Goal: Task Accomplishment & Management: Manage account settings

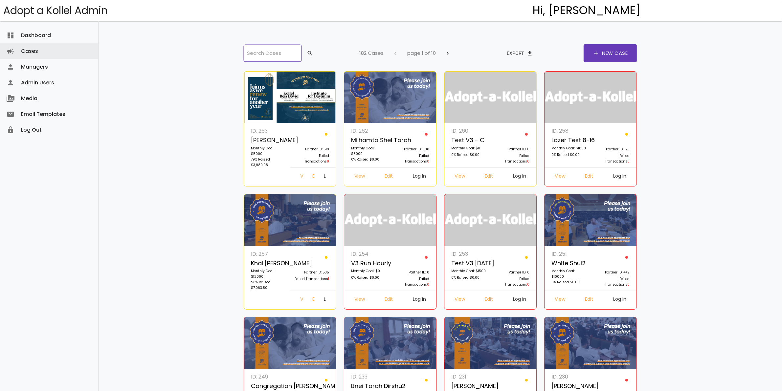
click at [266, 50] on input "search" at bounding box center [273, 53] width 58 height 17
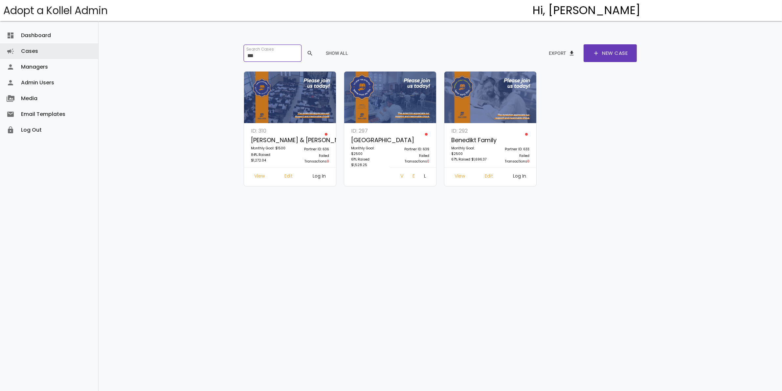
type input "***"
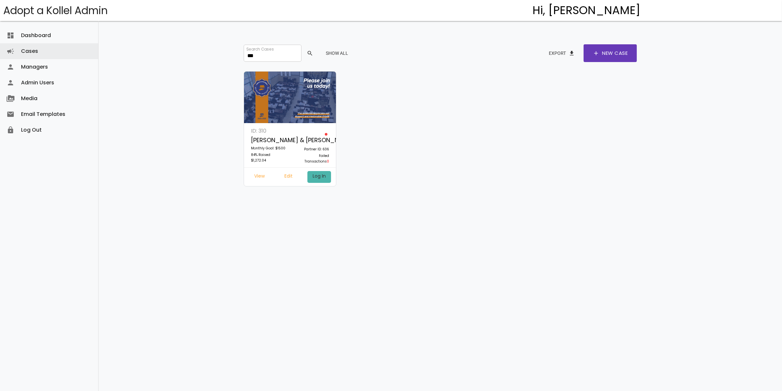
click at [318, 176] on link "Log In" at bounding box center [320, 177] width 24 height 12
click at [30, 47] on link "Cases campaign" at bounding box center [49, 51] width 98 height 16
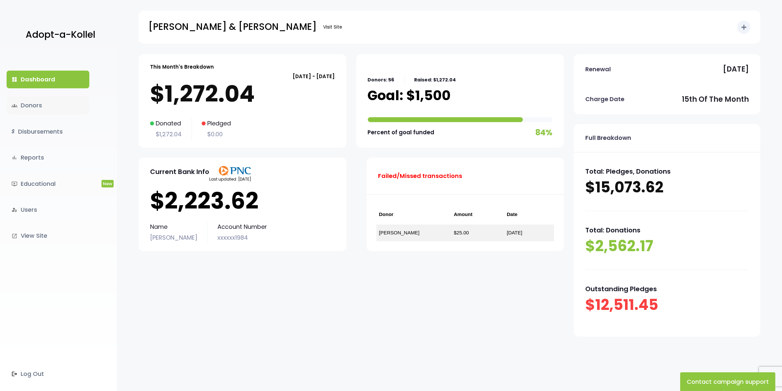
click at [43, 104] on link "groups Donors" at bounding box center [48, 106] width 83 height 18
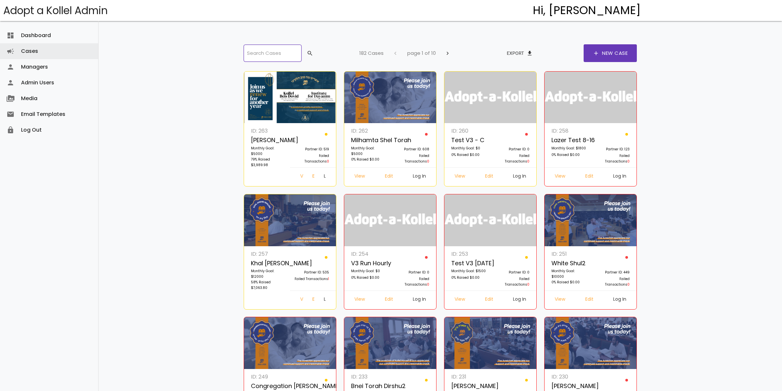
click at [259, 53] on input "search" at bounding box center [273, 53] width 58 height 17
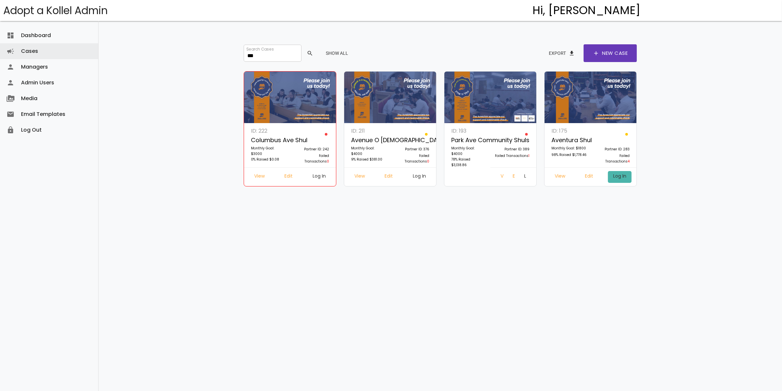
click at [615, 176] on link "Log In" at bounding box center [620, 177] width 24 height 12
click at [591, 177] on link "Edit" at bounding box center [589, 177] width 19 height 12
drag, startPoint x: 268, startPoint y: 50, endPoint x: 213, endPoint y: 57, distance: 55.6
click at [213, 57] on div "dashboard Dashboard attach_money Transactions keyboard_arrow_right attach_money…" at bounding box center [441, 185] width 684 height 370
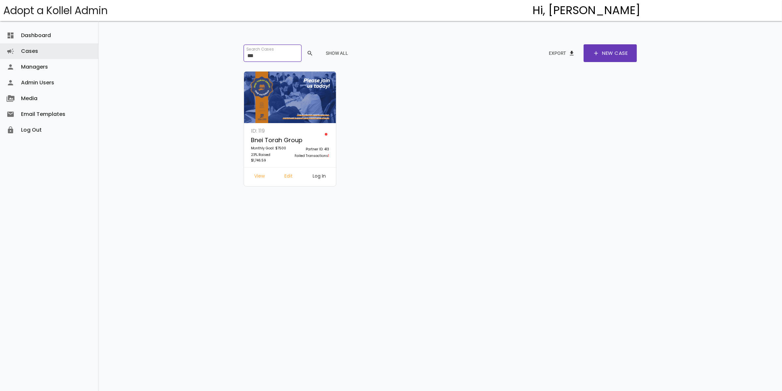
type input "***"
click at [288, 174] on link "Edit" at bounding box center [289, 177] width 19 height 12
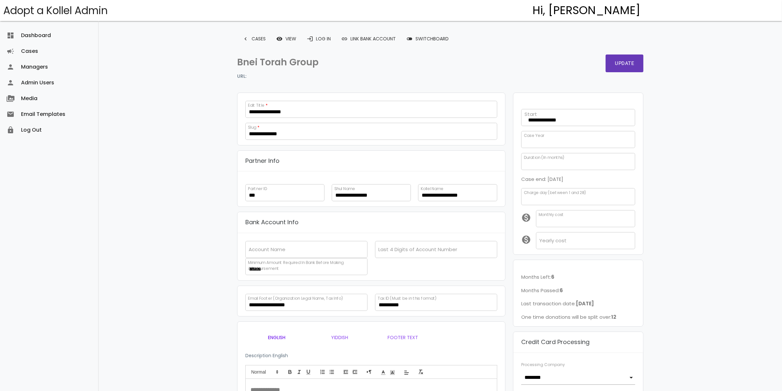
scroll to position [10, 0]
click at [321, 40] on link "login Log In" at bounding box center [319, 39] width 35 height 12
click at [620, 119] on div "**********" at bounding box center [576, 116] width 122 height 20
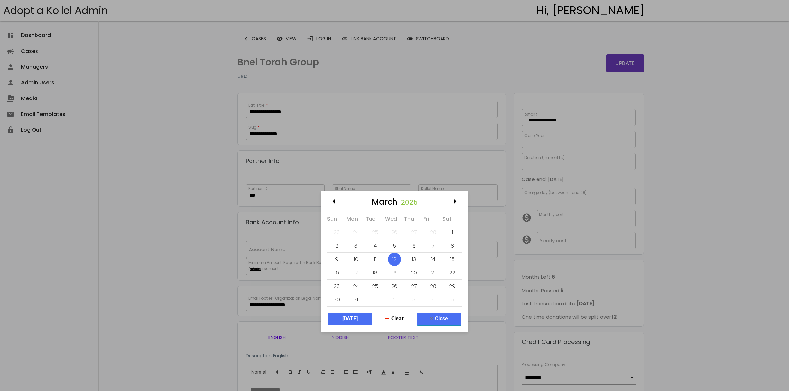
click at [439, 319] on button "Close" at bounding box center [439, 319] width 44 height 13
click at [564, 119] on div "**********" at bounding box center [579, 116] width 122 height 20
click at [439, 319] on button "Close" at bounding box center [439, 319] width 44 height 13
click at [443, 319] on button "Close" at bounding box center [439, 319] width 44 height 13
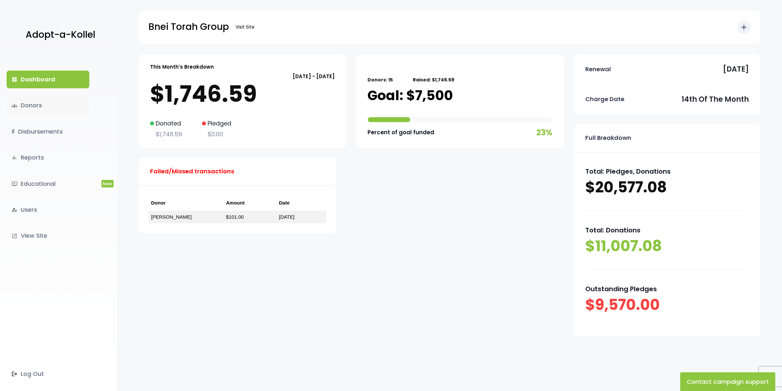
click at [51, 107] on link "groups Donors" at bounding box center [48, 106] width 83 height 18
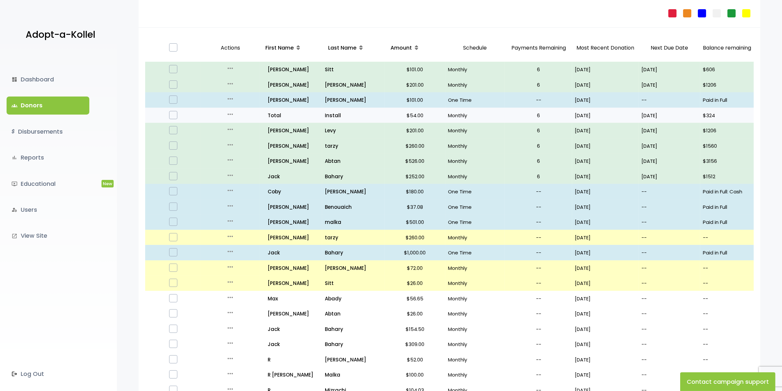
scroll to position [41, 0]
